Goal: Task Accomplishment & Management: Complete application form

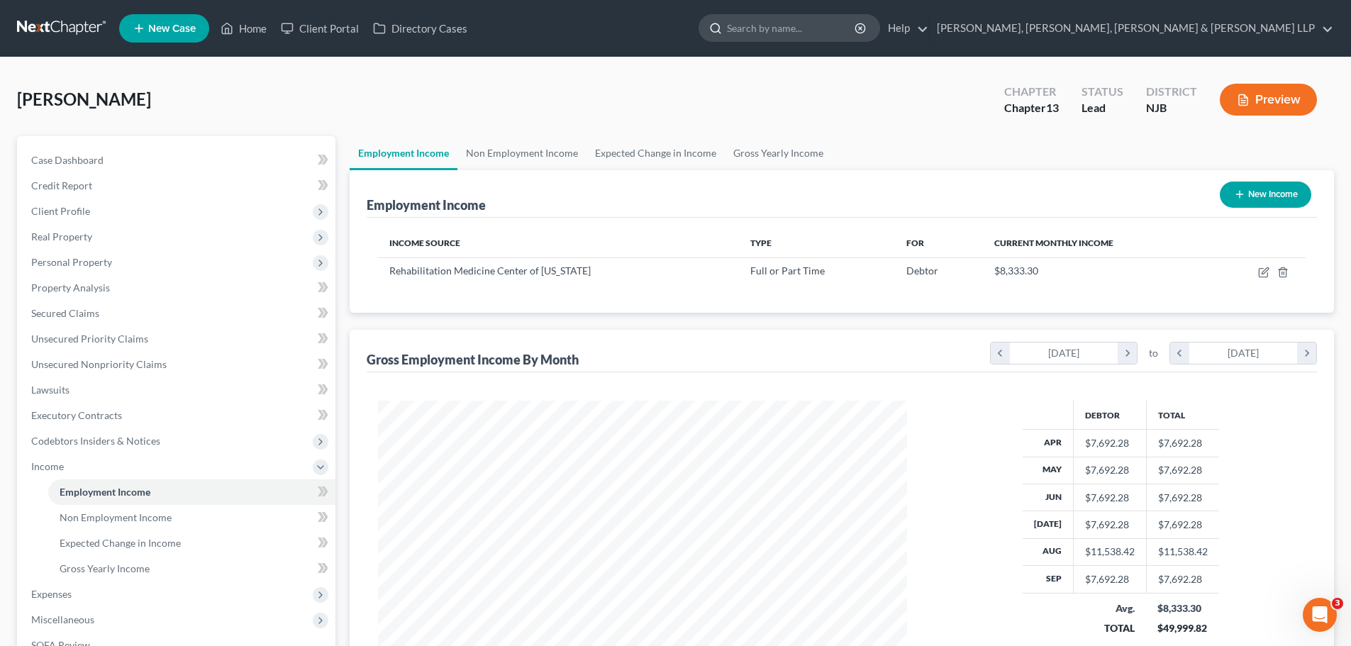
scroll to position [264, 557]
click at [856, 29] on input "search" at bounding box center [792, 28] width 130 height 26
type input "[PERSON_NAME]"
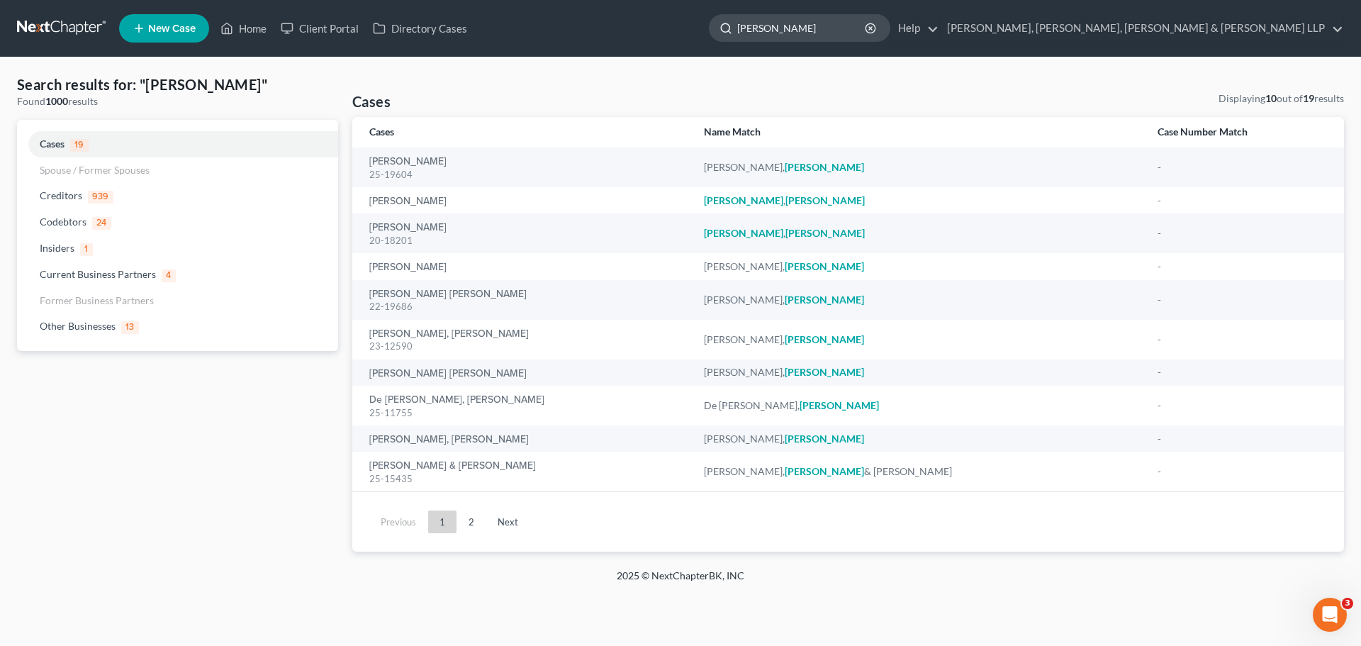
click at [867, 33] on input "[PERSON_NAME]" at bounding box center [802, 28] width 130 height 26
type input "c"
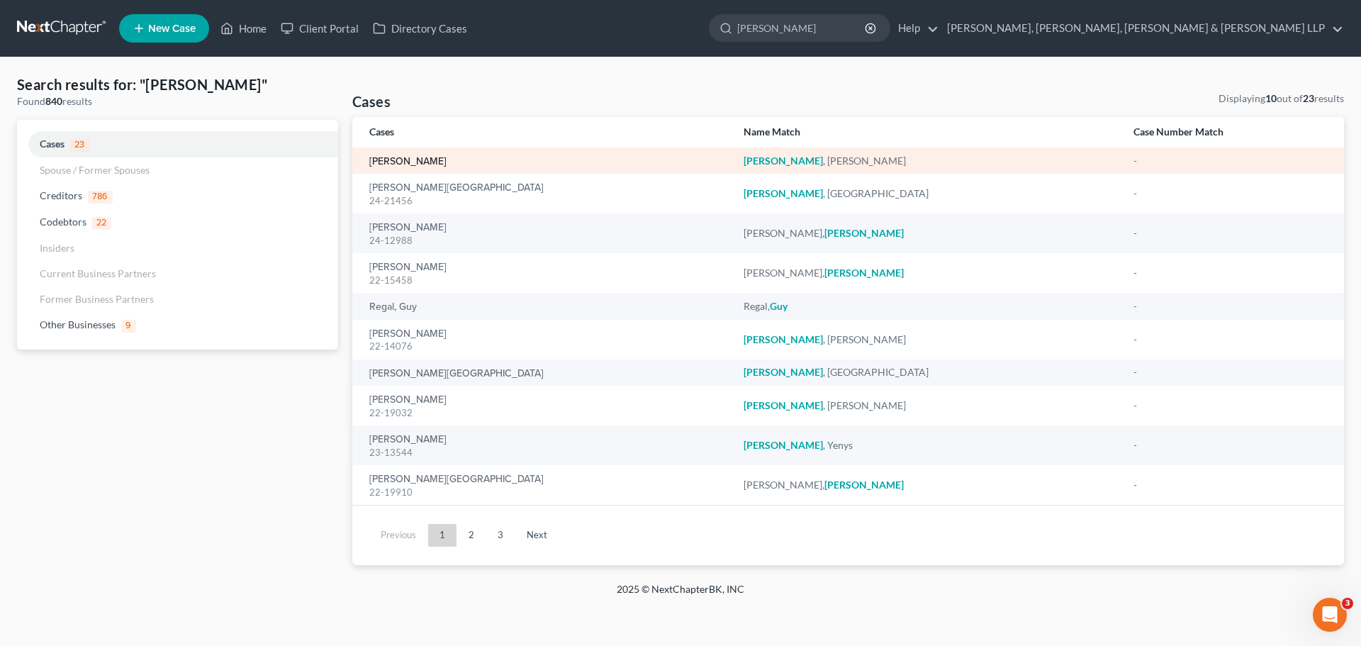
type input "[PERSON_NAME]"
click at [425, 161] on link "[PERSON_NAME]" at bounding box center [407, 162] width 77 height 10
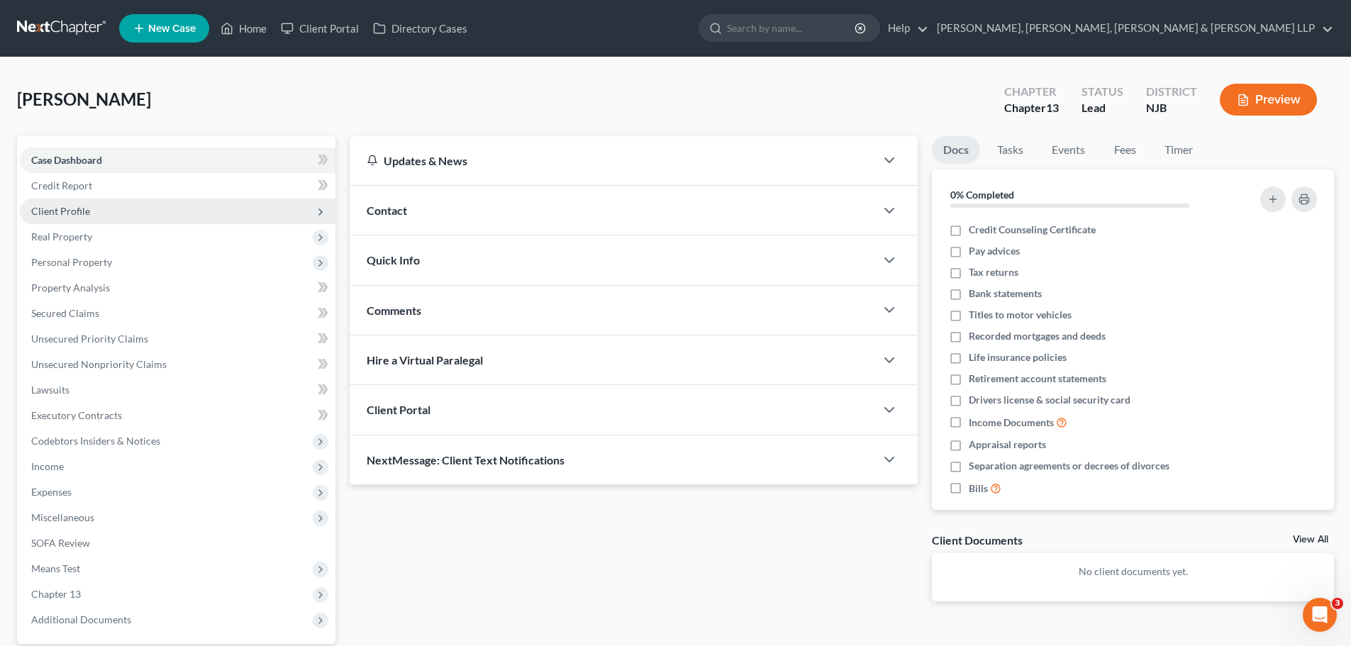
click at [94, 216] on span "Client Profile" at bounding box center [177, 212] width 315 height 26
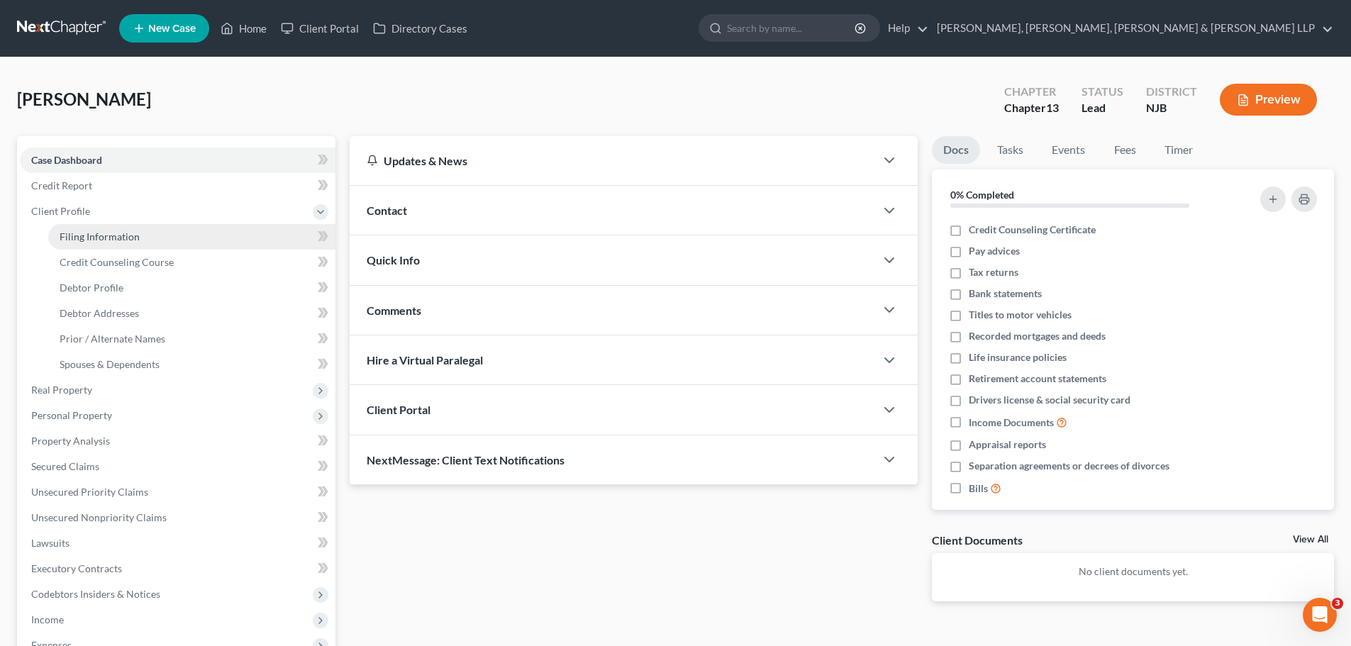
click at [138, 237] on link "Filing Information" at bounding box center [191, 237] width 287 height 26
select select "1"
select select "0"
select select "3"
select select "51"
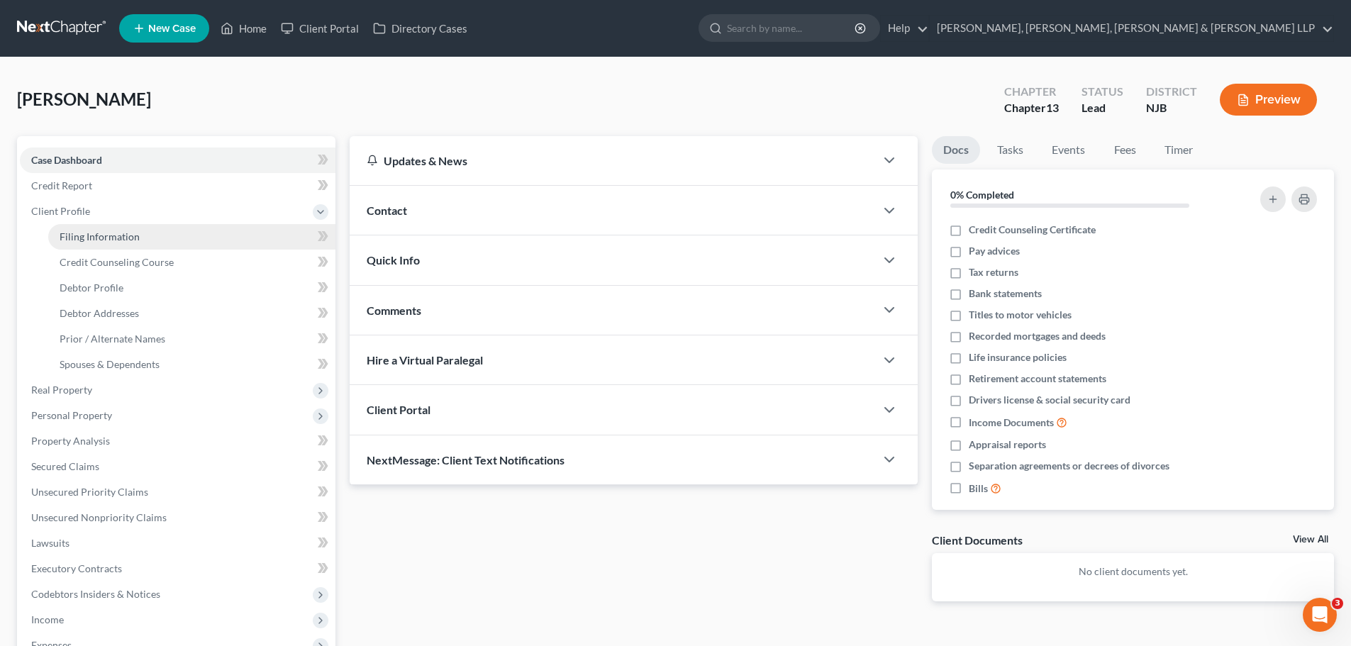
select select "6"
select select "0"
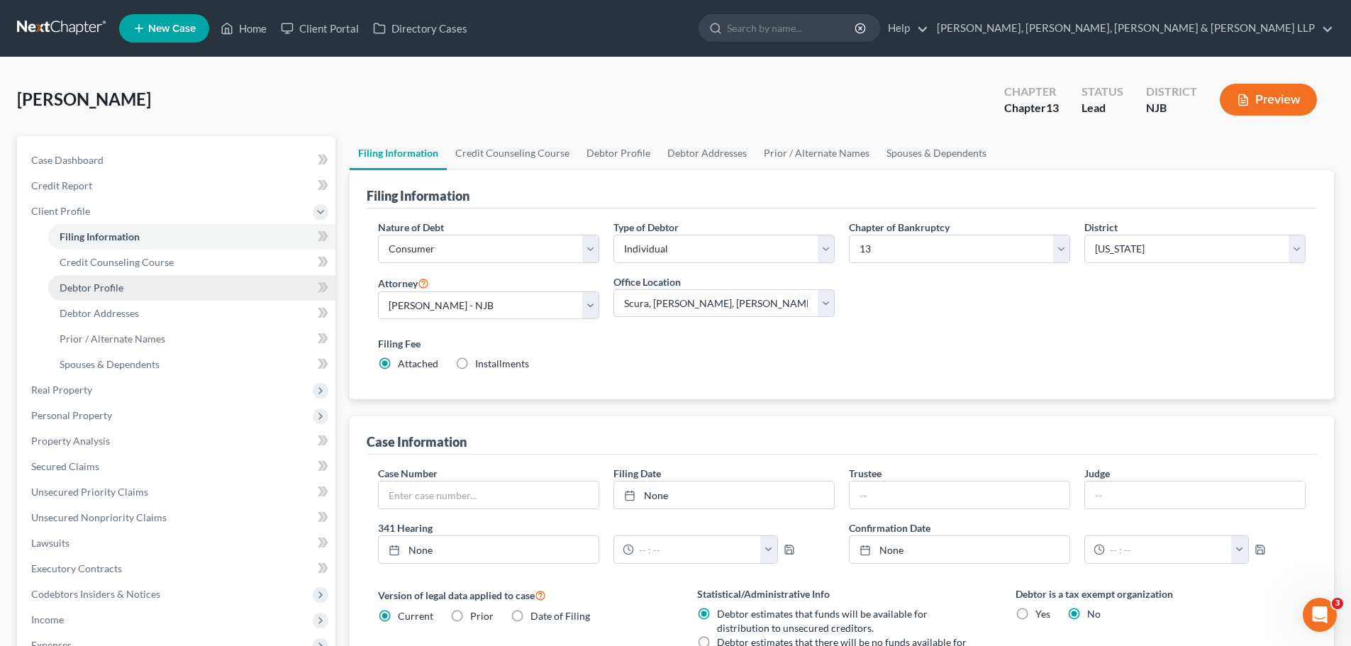
click at [102, 286] on span "Debtor Profile" at bounding box center [92, 287] width 64 height 12
select select "3"
select select "0"
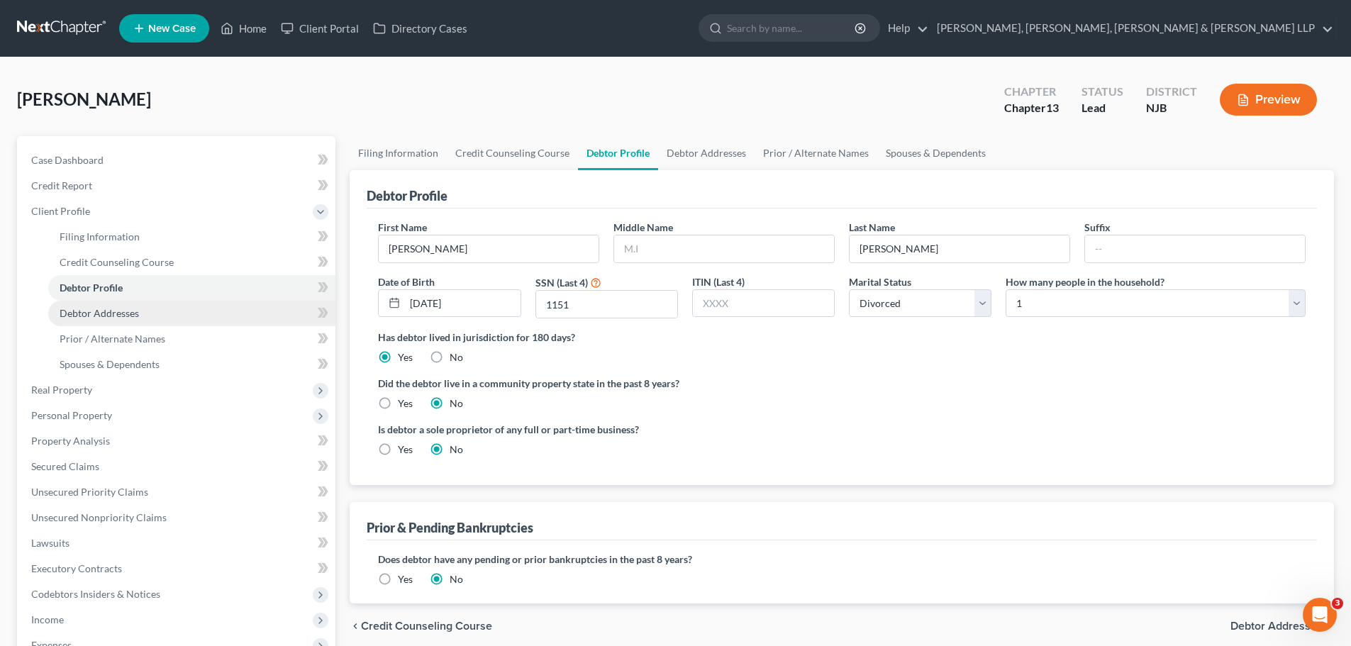
click at [108, 317] on span "Debtor Addresses" at bounding box center [99, 313] width 79 height 12
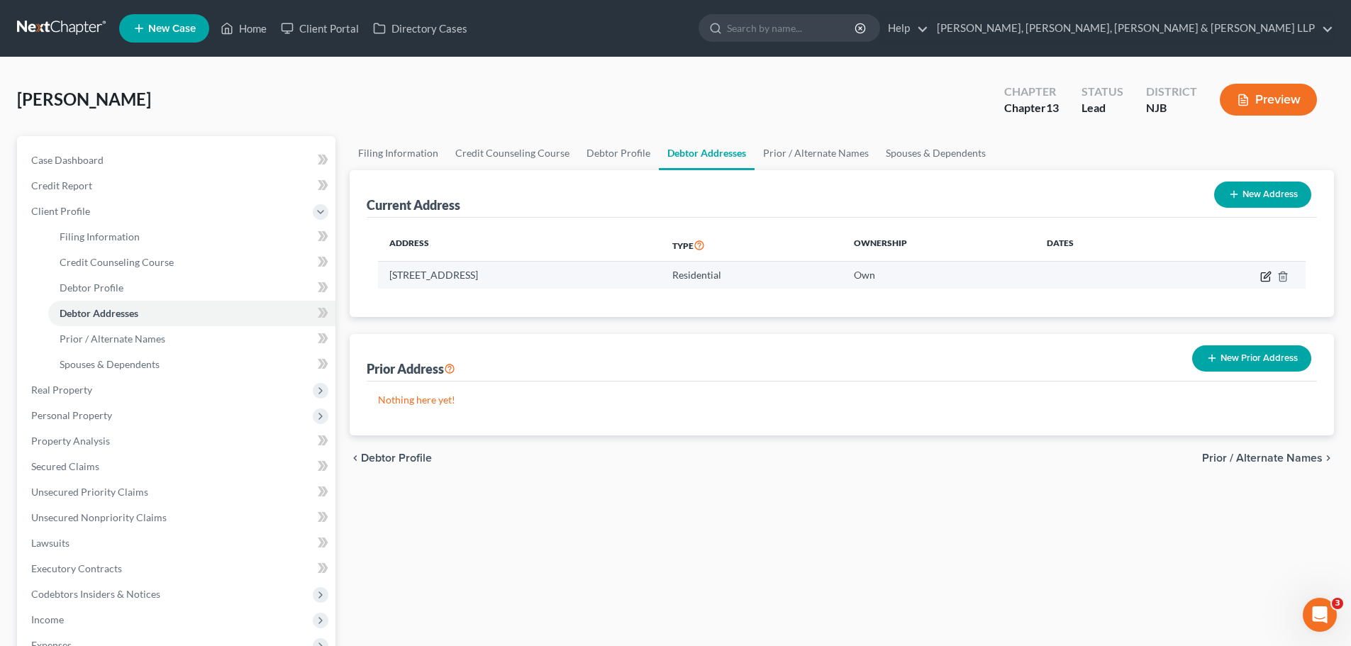
click at [1266, 277] on icon "button" at bounding box center [1266, 275] width 6 height 6
select select "33"
select select "1"
select select "0"
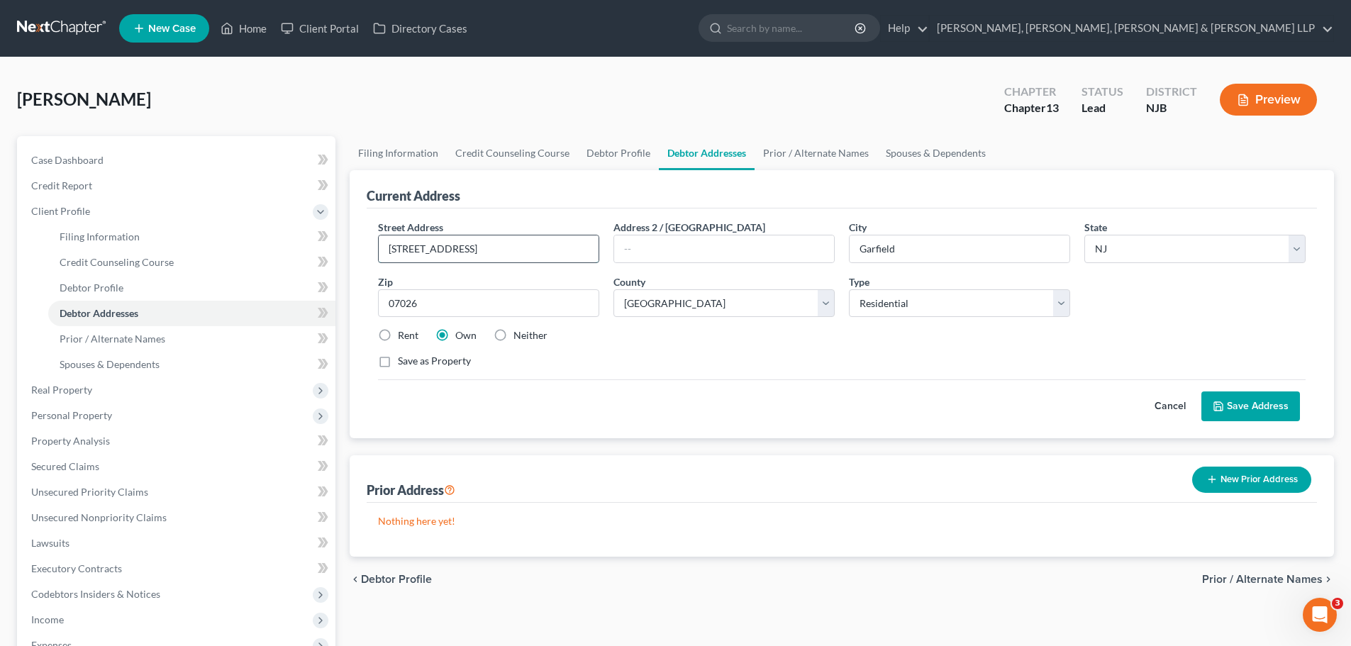
click at [528, 246] on input "[STREET_ADDRESS]" at bounding box center [489, 248] width 220 height 27
drag, startPoint x: 528, startPoint y: 246, endPoint x: 488, endPoint y: 396, distance: 155.5
click at [331, 255] on div "Petition Navigation Case Dashboard Payments Invoices Payments Payments Credit R…" at bounding box center [675, 488] width 1331 height 705
click at [500, 253] on input "860" at bounding box center [489, 248] width 220 height 27
type input "[STREET_ADDRESS]"
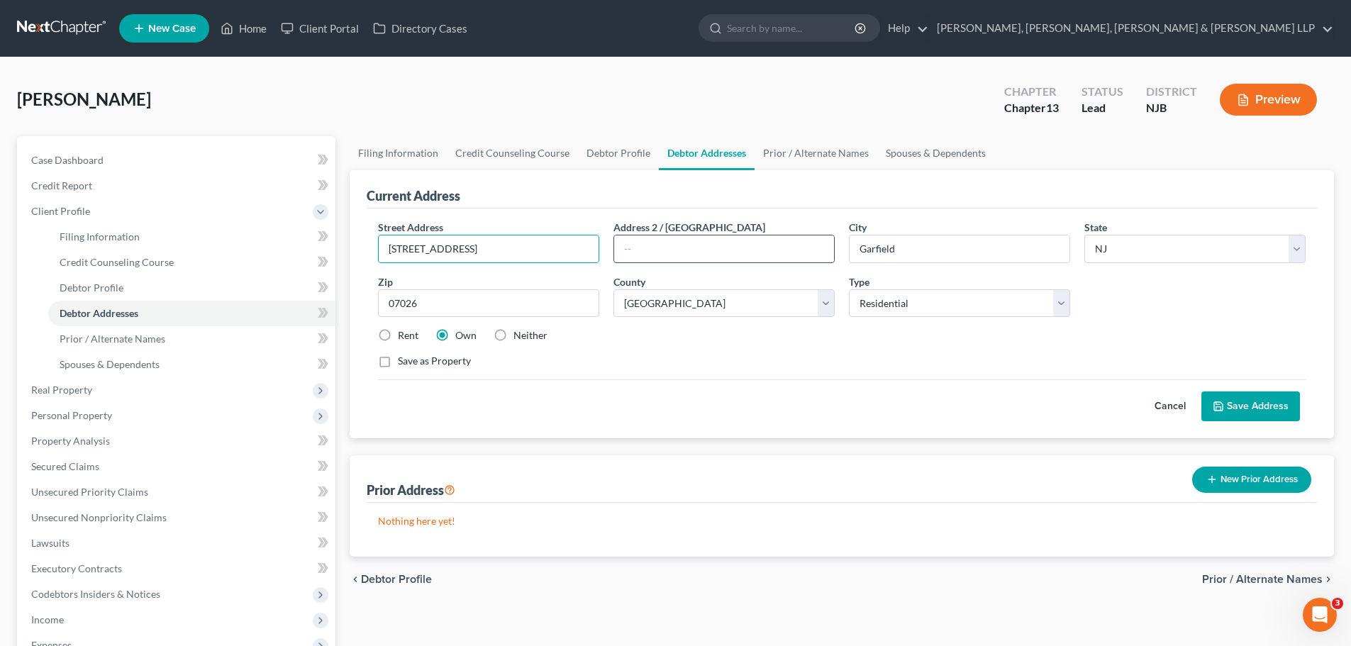
click at [654, 255] on input "text" at bounding box center [724, 248] width 220 height 27
type input "Apartment 9B"
click at [1249, 398] on button "Save Address" at bounding box center [1250, 406] width 99 height 30
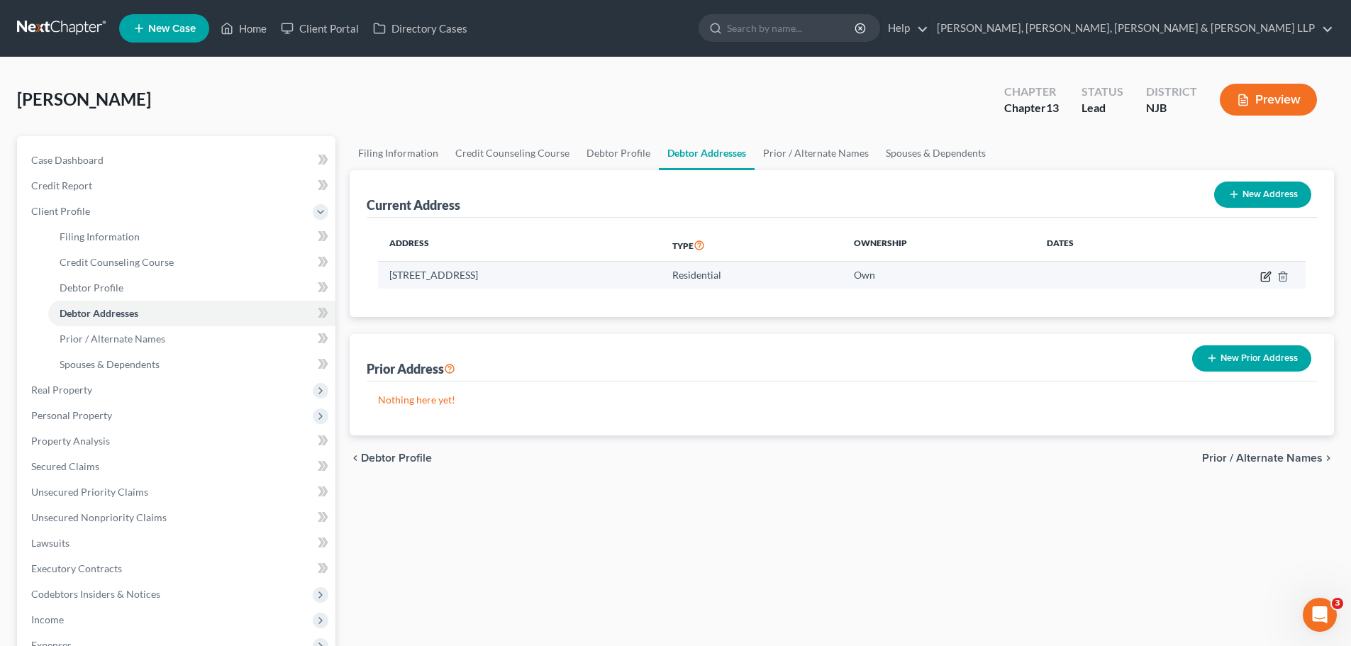
click at [1269, 275] on icon "button" at bounding box center [1265, 276] width 11 height 11
select select "33"
select select "1"
select select "0"
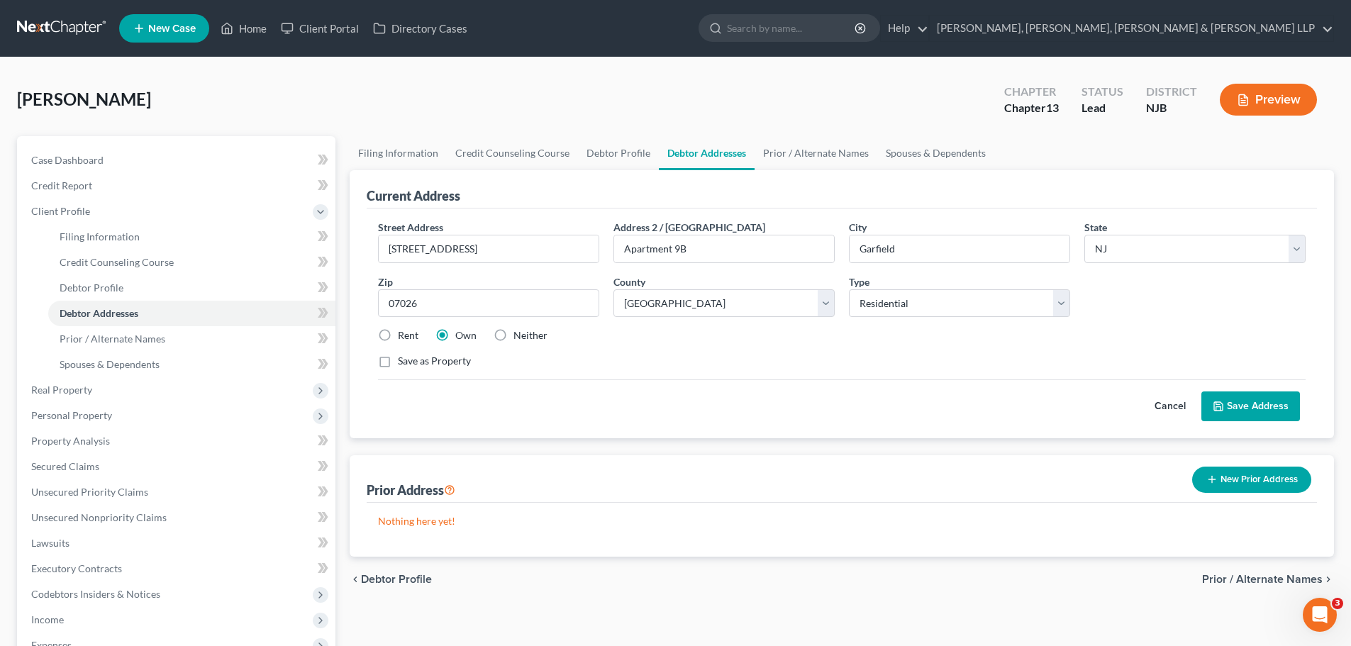
click at [398, 337] on label "Rent" at bounding box center [408, 335] width 21 height 14
click at [403, 337] on input "Rent" at bounding box center [407, 332] width 9 height 9
radio input "true"
click at [1274, 403] on button "Save Address" at bounding box center [1250, 406] width 99 height 30
